Goal: Task Accomplishment & Management: Use online tool/utility

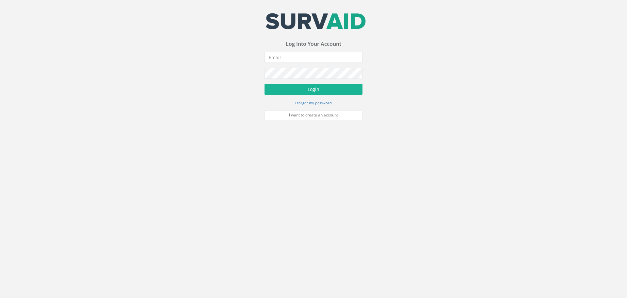
click at [282, 50] on div "Your email address was sucessfully verified - please login below to continue Yo…" at bounding box center [314, 66] width 98 height 107
click at [287, 56] on input "email" at bounding box center [314, 57] width 98 height 11
type input "[EMAIL_ADDRESS][DOMAIN_NAME]"
click at [310, 93] on button "Login" at bounding box center [314, 89] width 98 height 11
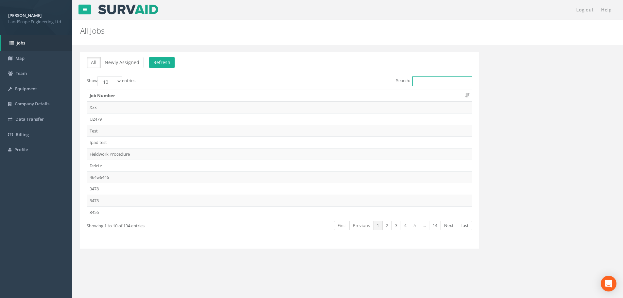
click at [428, 84] on input "Search:" at bounding box center [442, 81] width 60 height 10
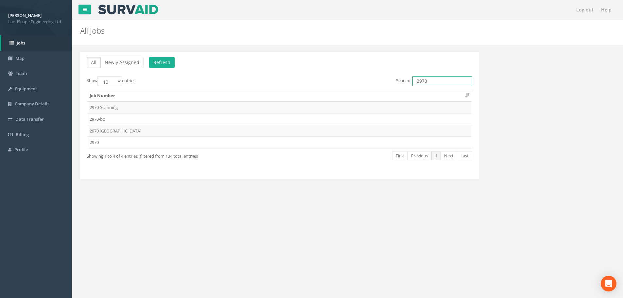
type input "2970"
click at [587, 11] on link "Log out" at bounding box center [585, 10] width 24 height 20
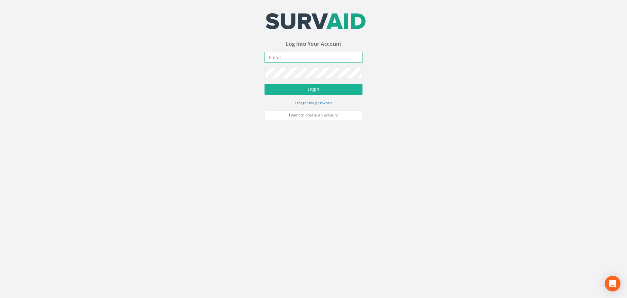
click at [277, 59] on input "email" at bounding box center [314, 57] width 98 height 11
drag, startPoint x: 279, startPoint y: 59, endPoint x: 473, endPoint y: 181, distance: 228.9
click at [474, 179] on body "Your email address was sucessfully verified - please login below to continue Yo…" at bounding box center [313, 149] width 627 height 298
